Goal: Check status: Check status

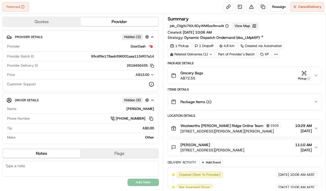
click at [256, 25] on button "View Map" at bounding box center [246, 25] width 26 height 7
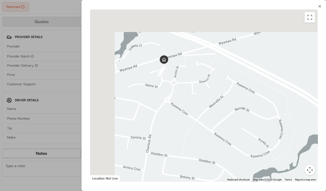
drag, startPoint x: 165, startPoint y: 61, endPoint x: 225, endPoint y: 107, distance: 75.7
click at [226, 106] on div at bounding box center [204, 95] width 228 height 172
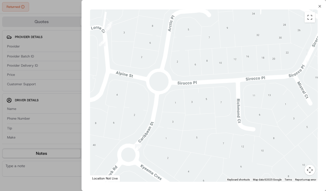
drag, startPoint x: 178, startPoint y: 67, endPoint x: 286, endPoint y: 143, distance: 132.5
click at [286, 143] on div at bounding box center [204, 95] width 228 height 172
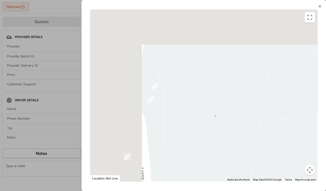
drag, startPoint x: 220, startPoint y: 67, endPoint x: 309, endPoint y: 129, distance: 108.1
click at [309, 130] on div at bounding box center [204, 95] width 228 height 172
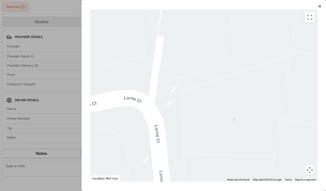
click at [321, 6] on div "Close ← Move left → Move right ↑ Move up ↓ Move down + Zoom in - Zoom out Home …" at bounding box center [204, 95] width 245 height 191
click at [321, 6] on icon "button" at bounding box center [320, 6] width 4 height 4
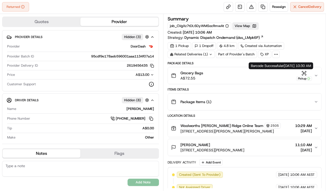
click at [302, 71] on icon "button" at bounding box center [302, 71] width 1 height 1
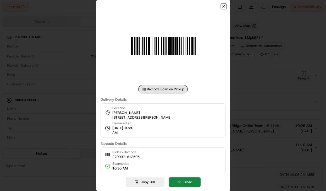
click at [223, 5] on icon "button" at bounding box center [224, 6] width 4 height 4
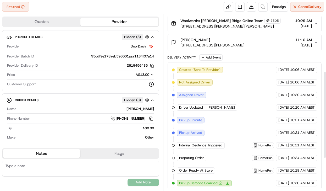
scroll to position [180, 0]
